Goal: Task Accomplishment & Management: Complete application form

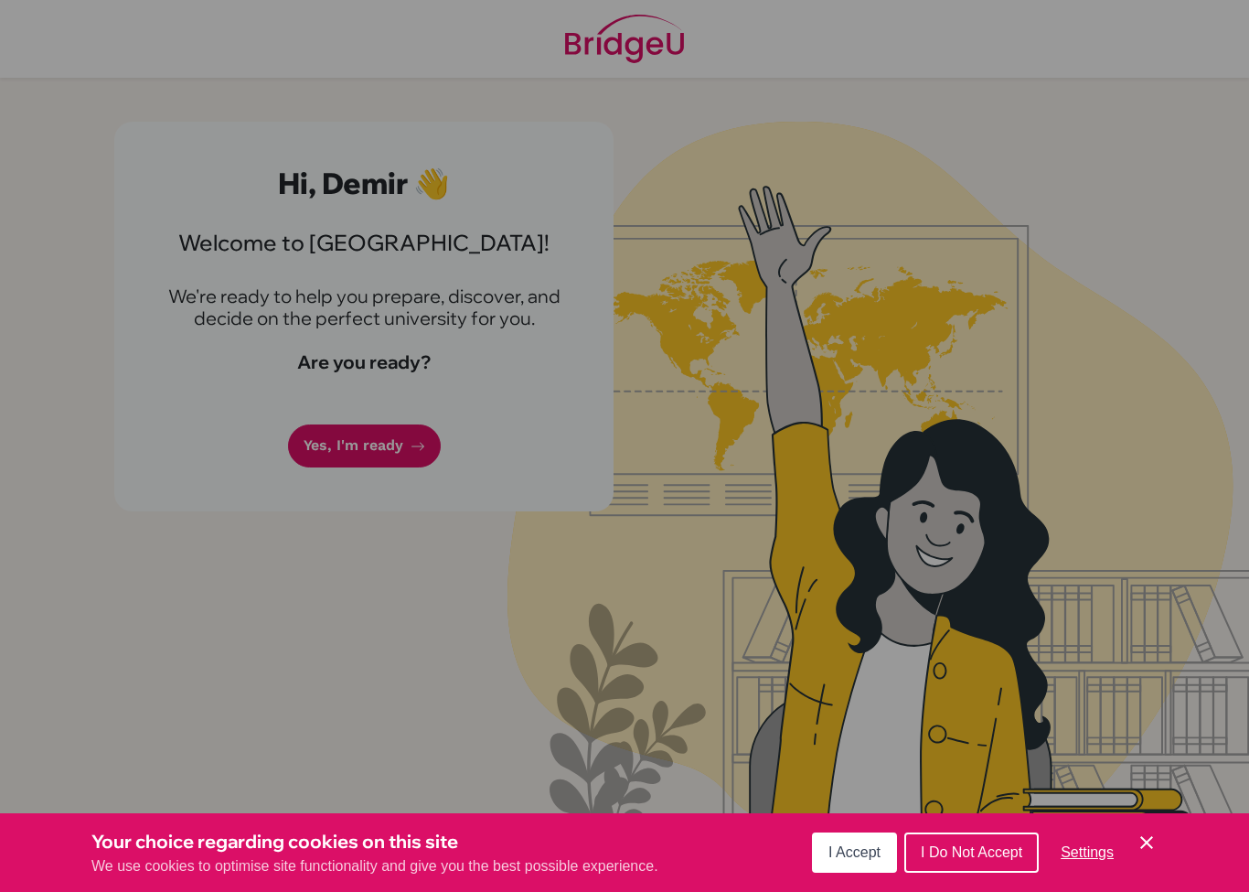
click at [341, 483] on div "Cookie Preferences" at bounding box center [624, 446] width 1249 height 892
click at [341, 482] on div "Cookie Preferences" at bounding box center [624, 446] width 1249 height 892
click at [322, 444] on div "Cookie Preferences" at bounding box center [624, 446] width 1249 height 892
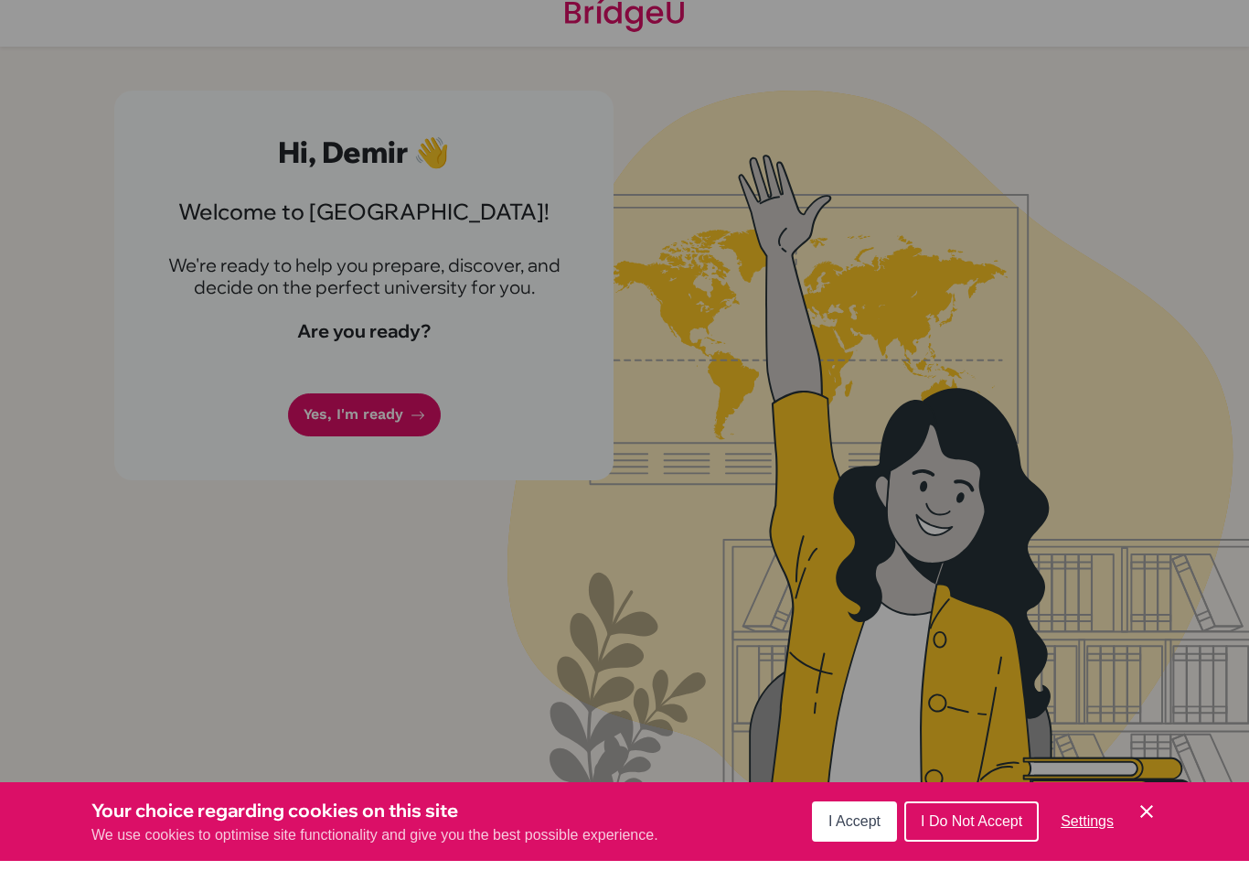
scroll to position [45, 0]
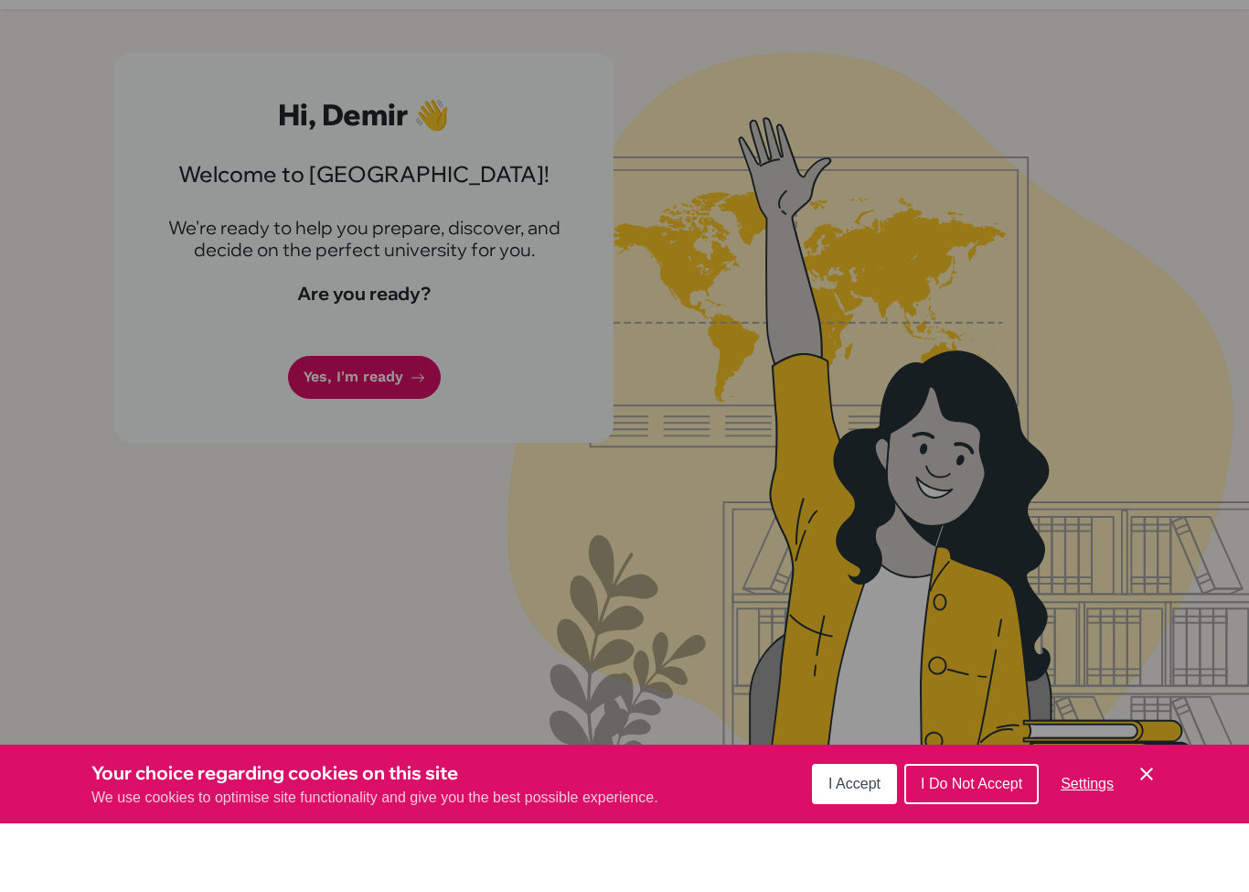
click at [861, 844] on span "I Accept" at bounding box center [854, 852] width 52 height 16
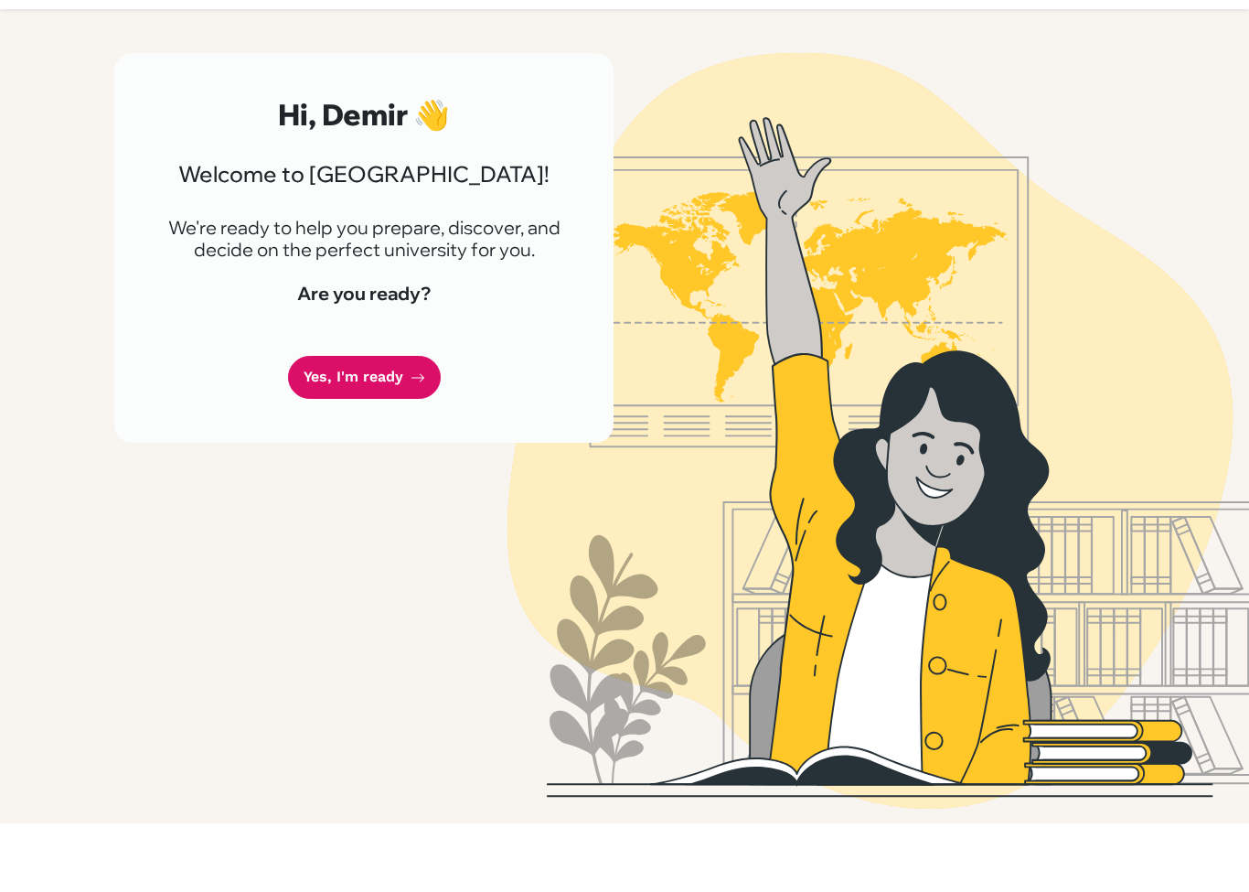
click at [315, 424] on link "Yes, I'm ready" at bounding box center [364, 445] width 153 height 43
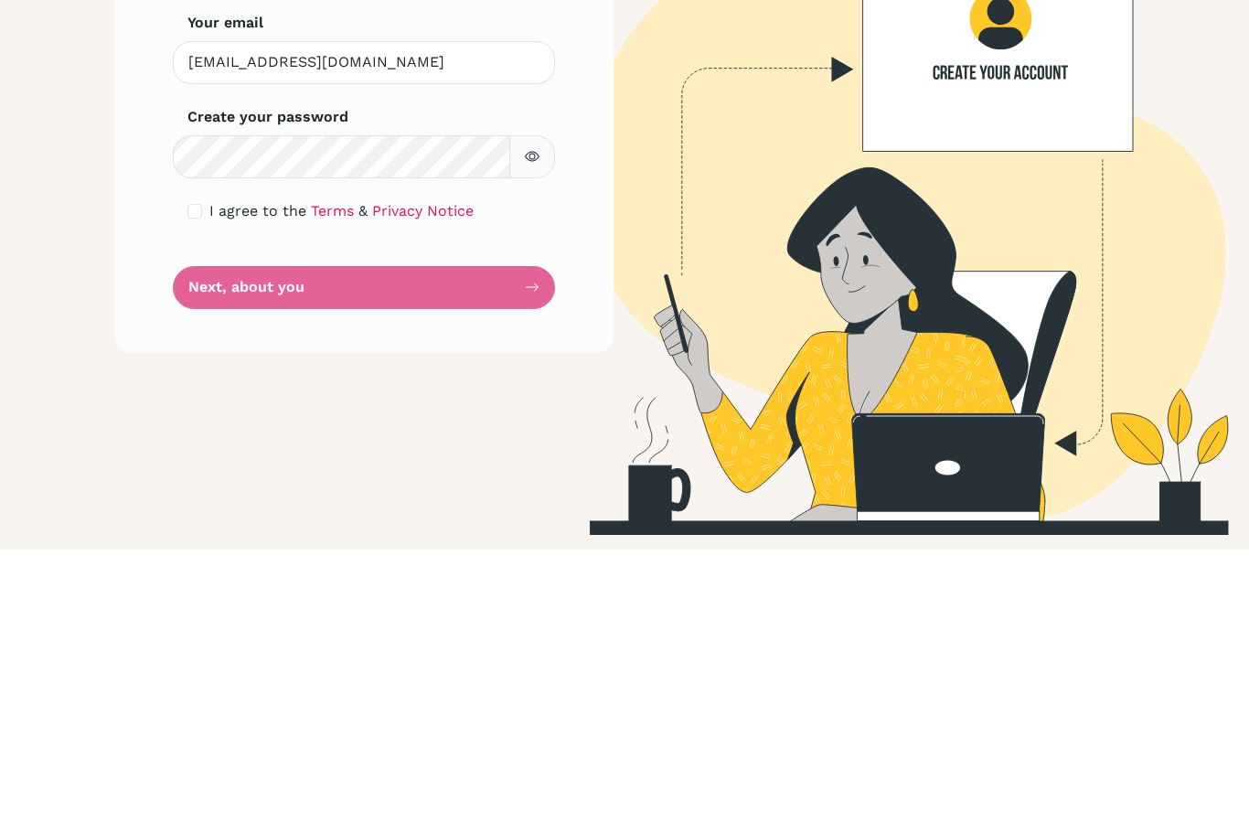
scroll to position [73, 0]
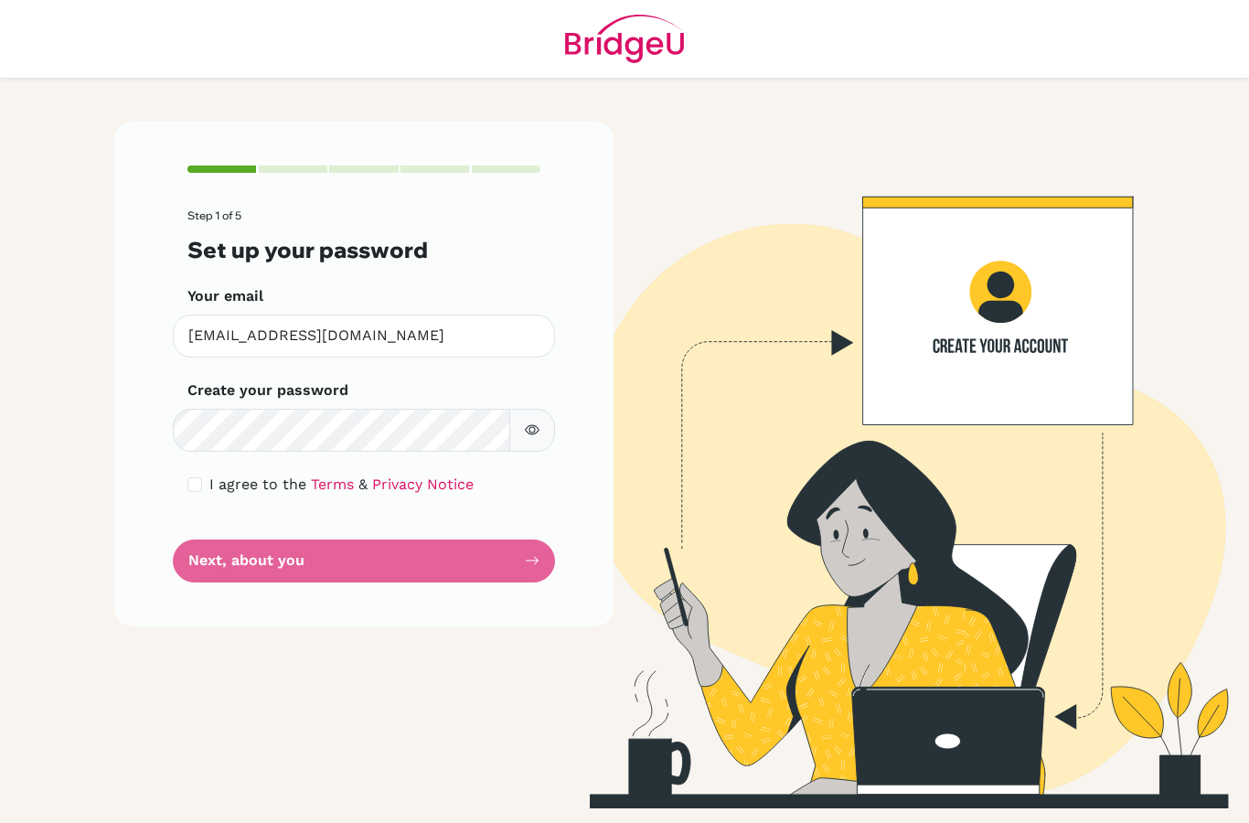
click at [198, 477] on input "checkbox" at bounding box center [194, 484] width 15 height 15
checkbox input "true"
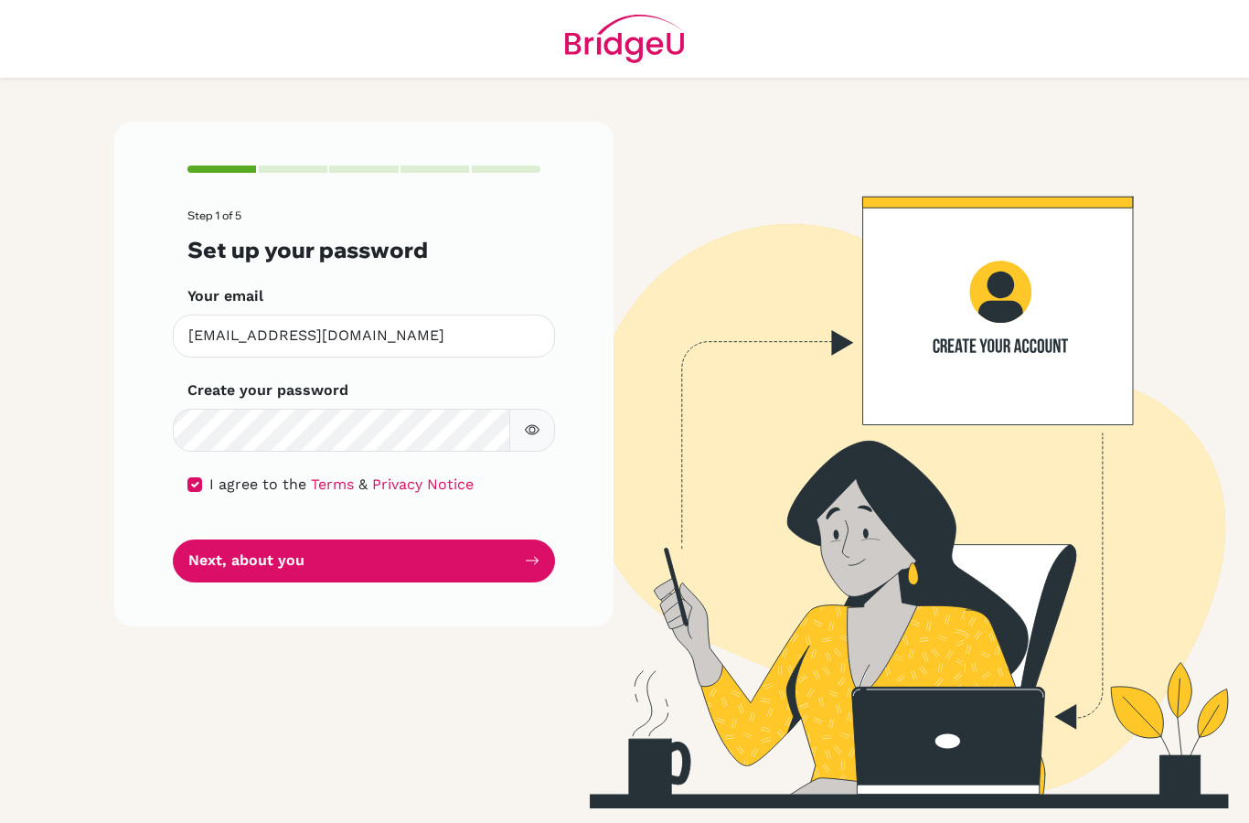
click at [530, 427] on icon "button" at bounding box center [532, 430] width 6 height 6
click at [456, 540] on button "Next, about you" at bounding box center [364, 561] width 382 height 43
